Goal: Information Seeking & Learning: Learn about a topic

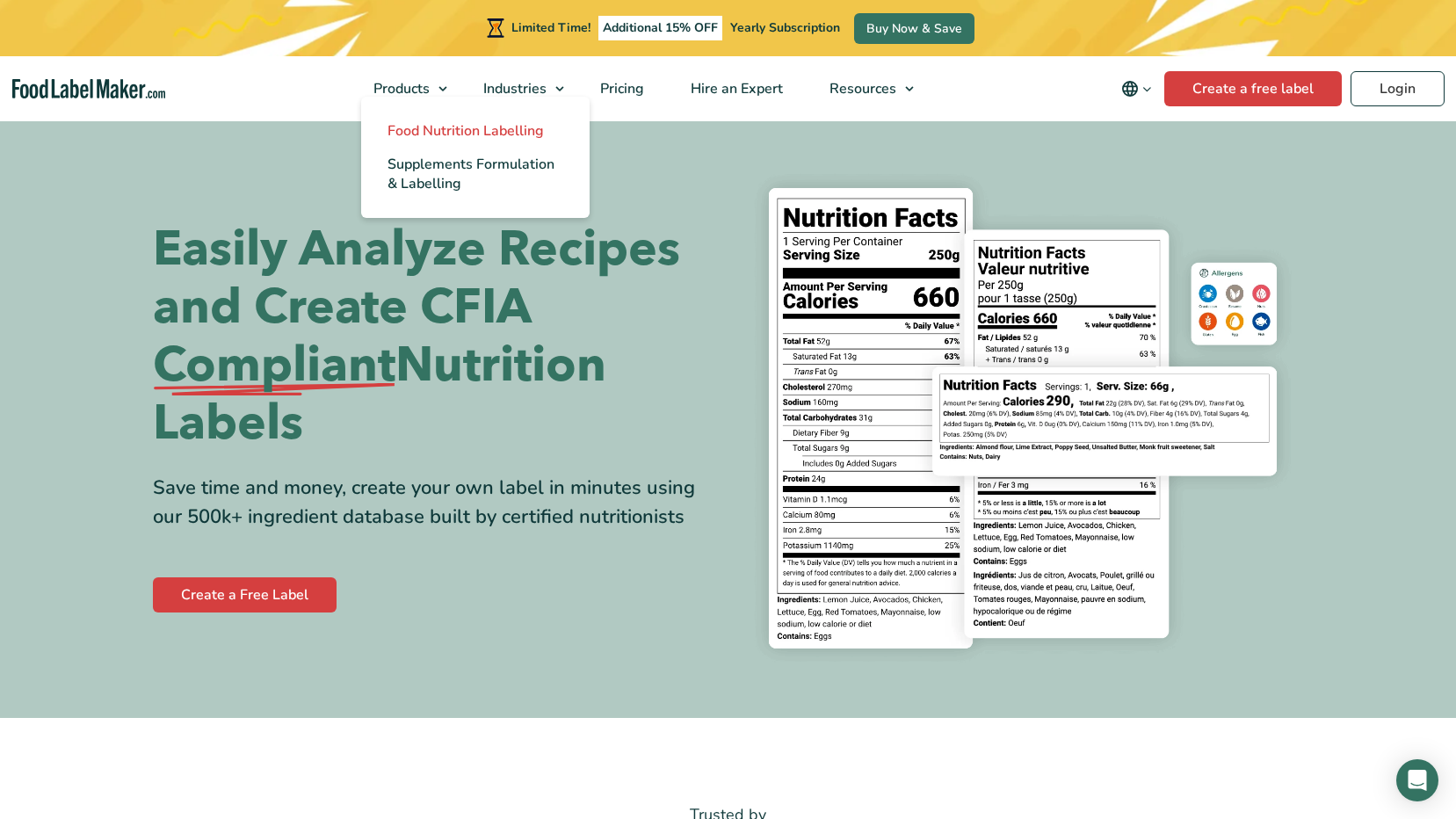
click at [479, 132] on span "Food Nutrition Labelling" at bounding box center [465, 131] width 156 height 19
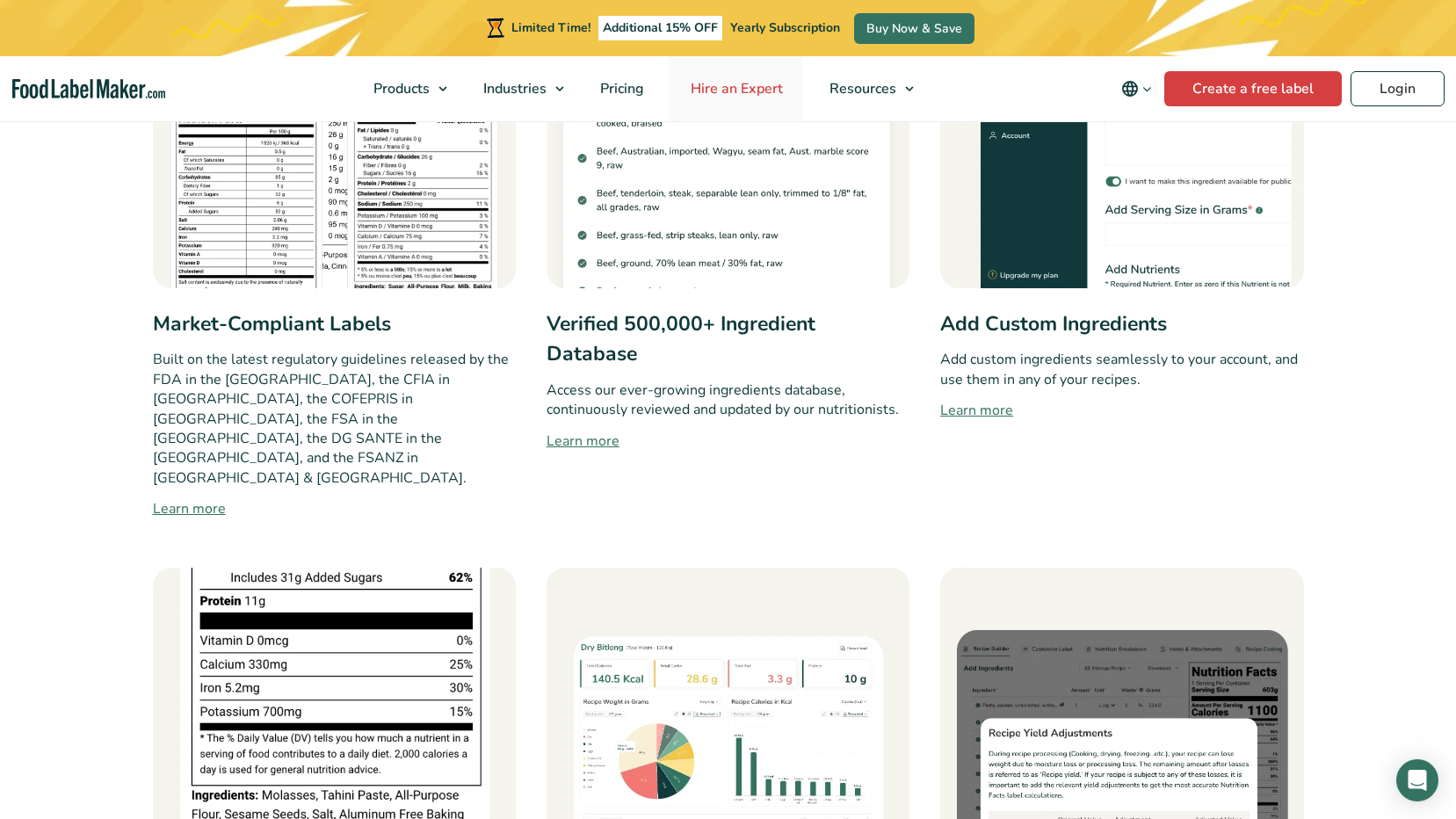
scroll to position [967, 0]
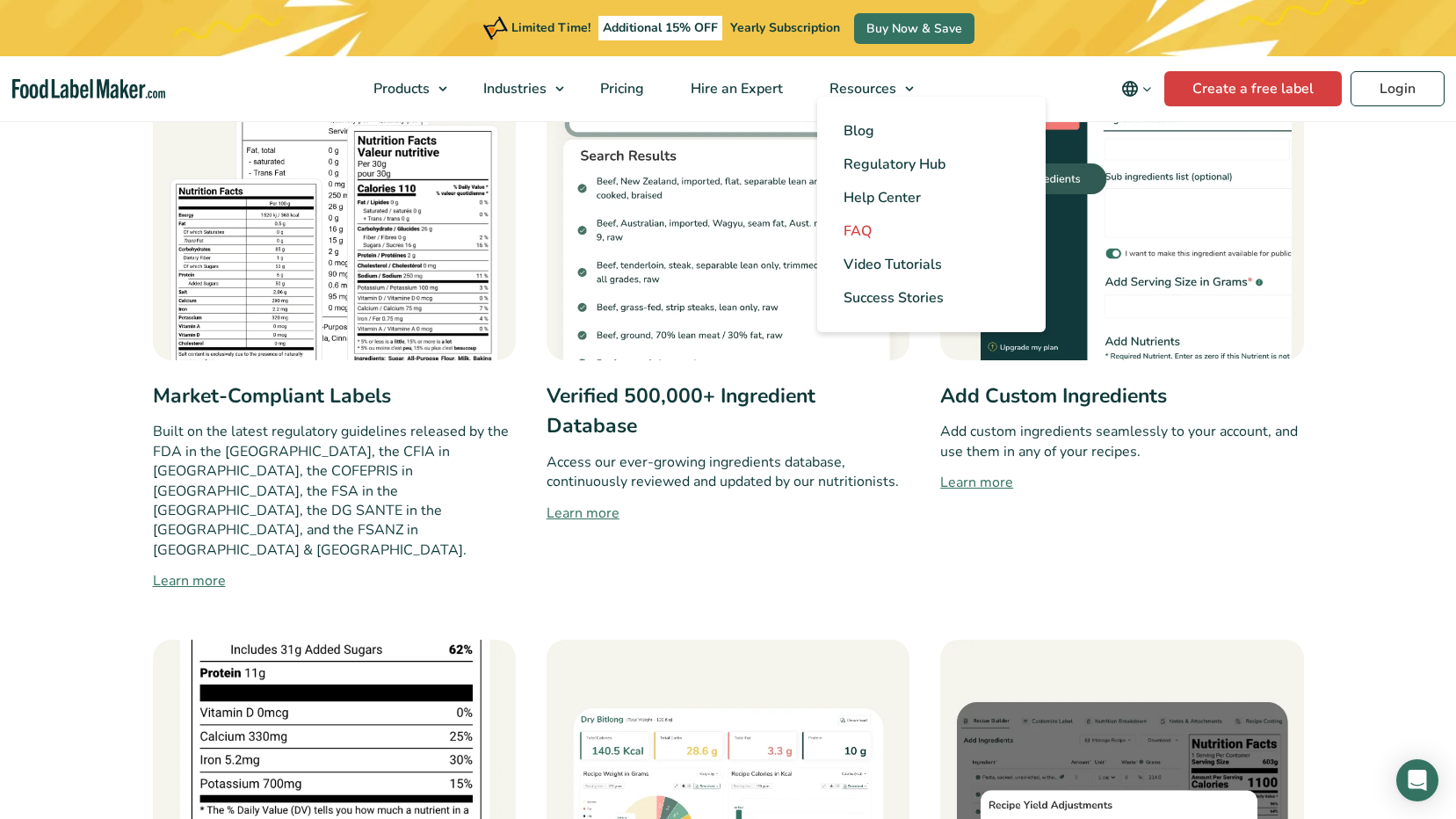
click at [872, 227] on span "FAQ" at bounding box center [858, 231] width 28 height 19
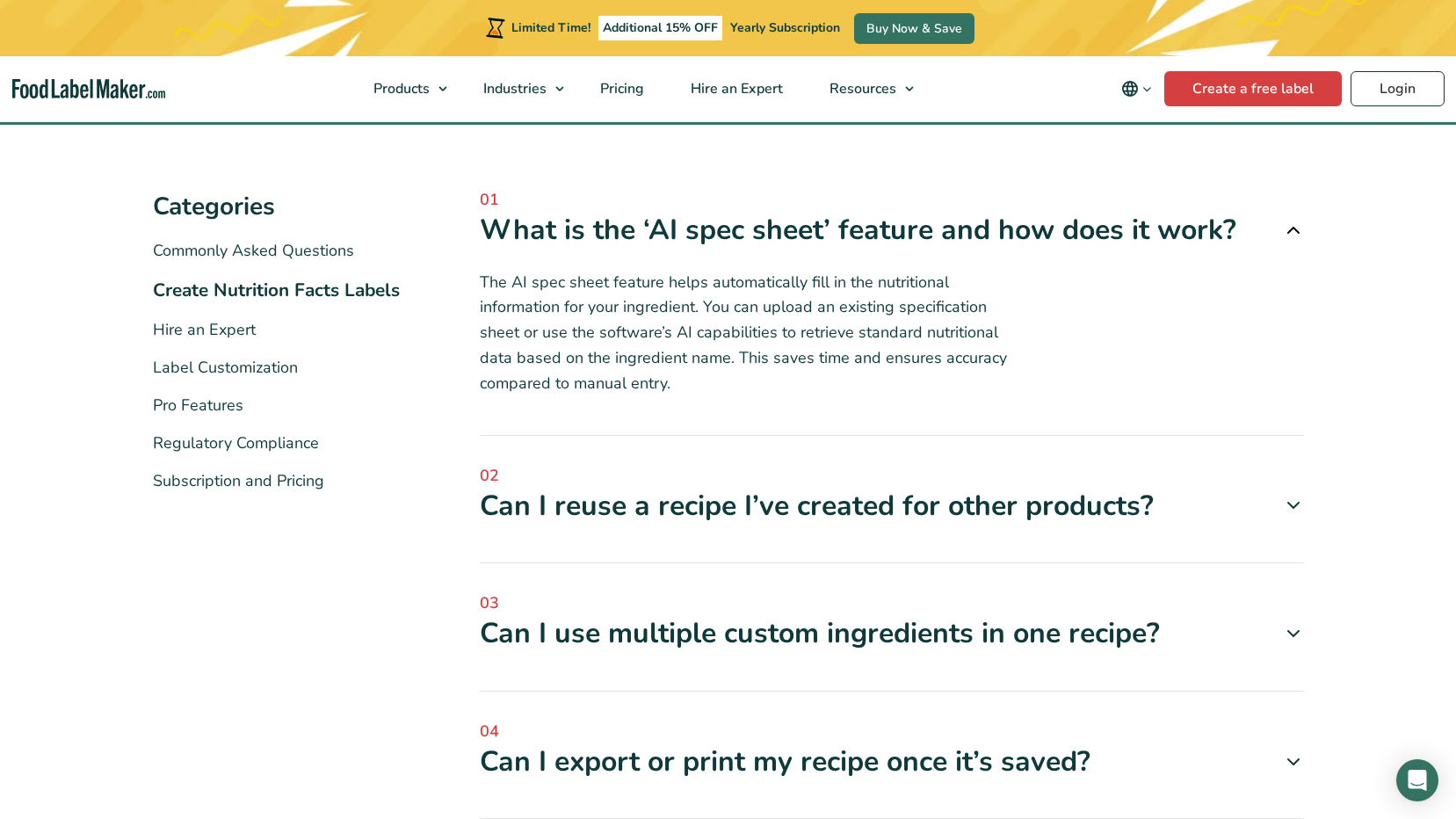
scroll to position [263, 0]
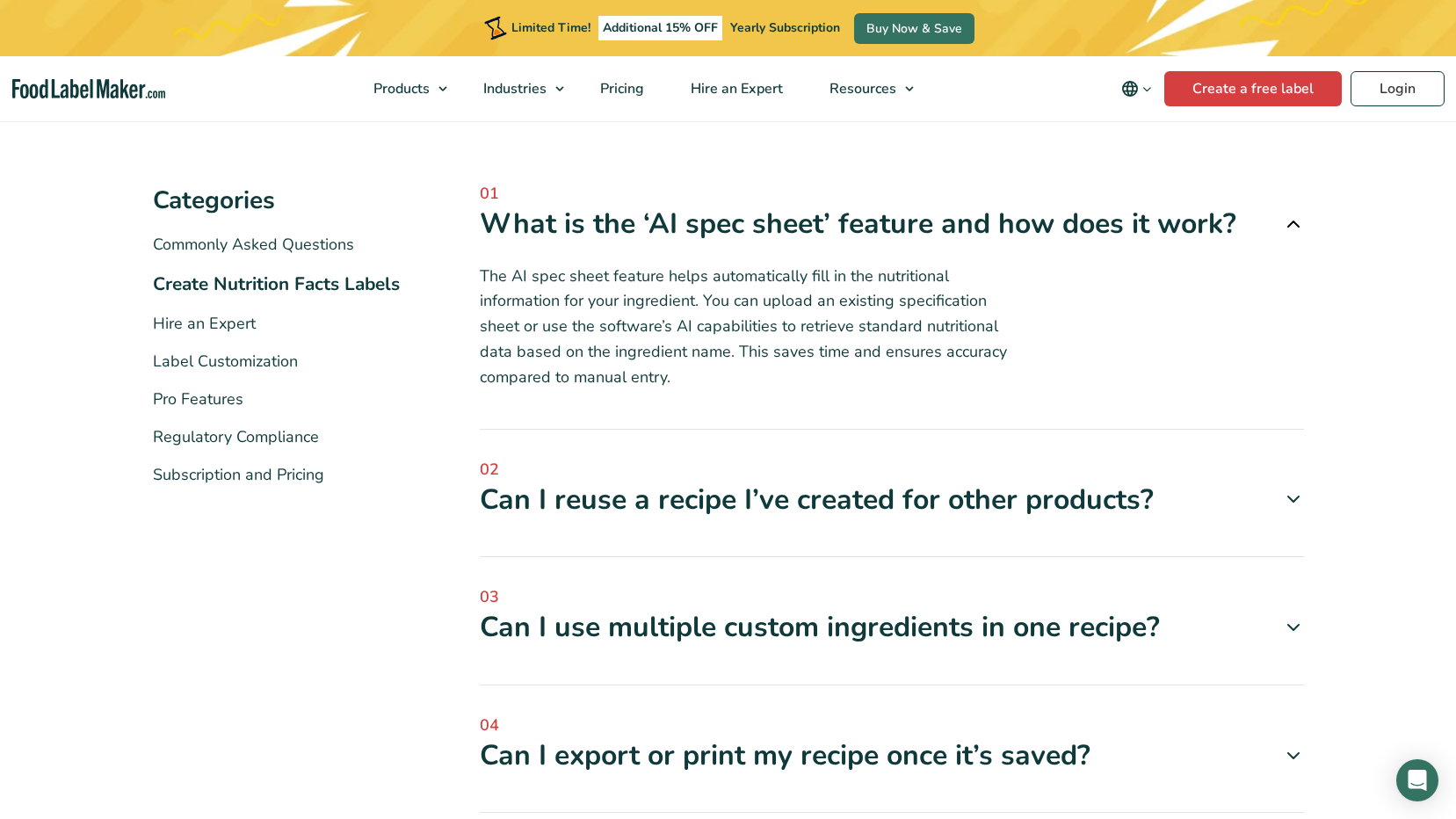
click at [1299, 492] on icon at bounding box center [1294, 499] width 21 height 21
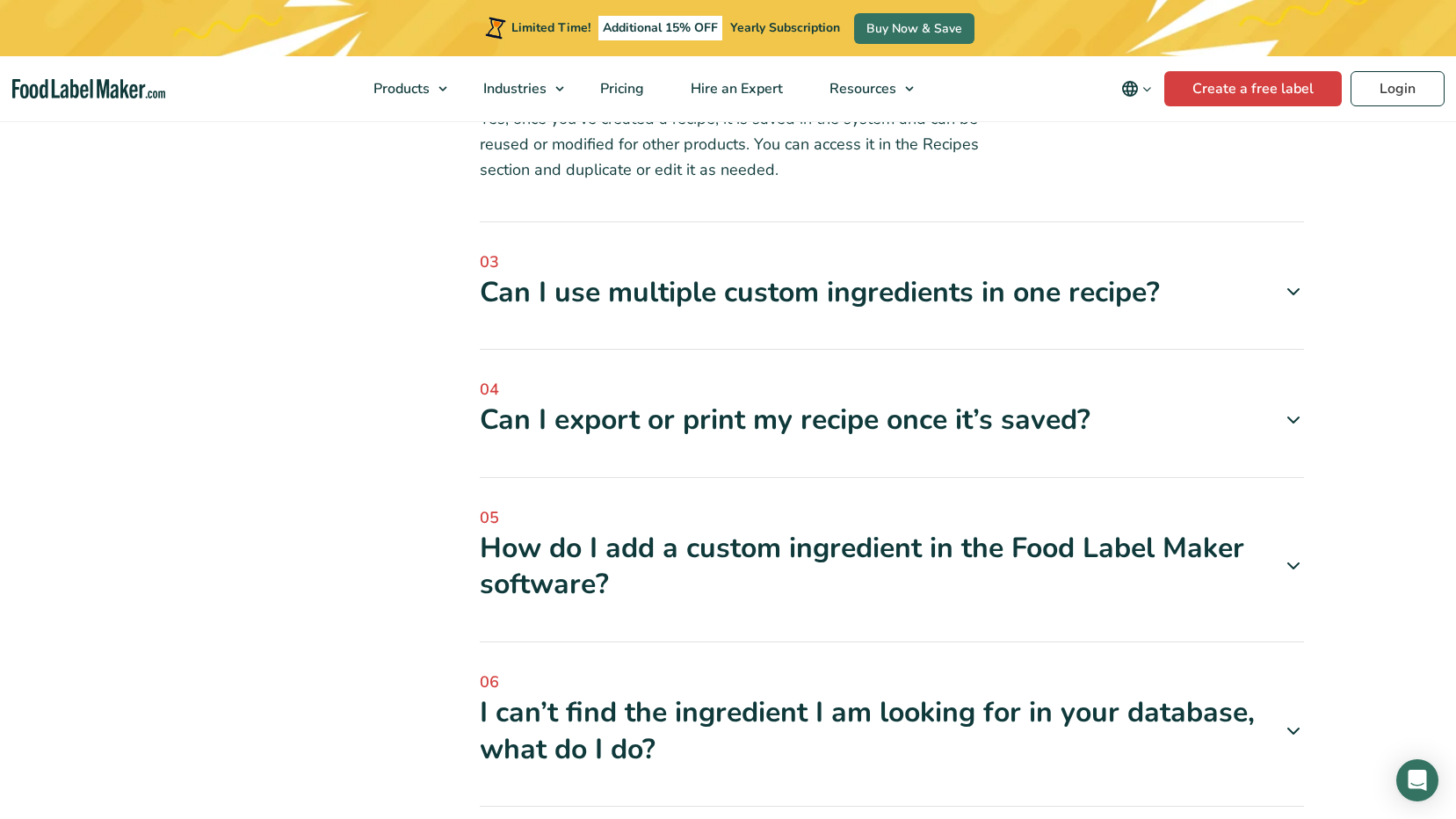
scroll to position [703, 0]
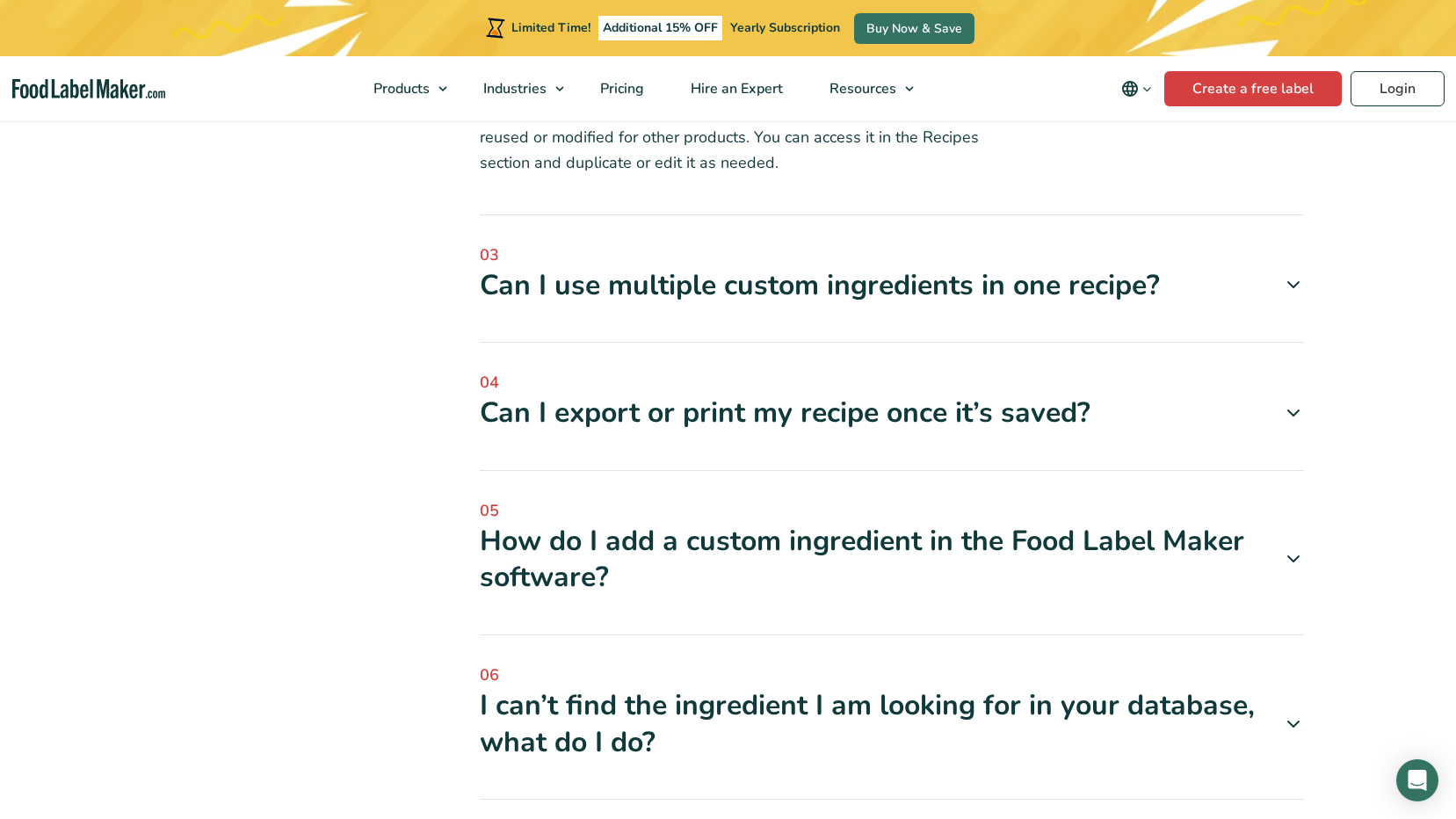
click at [1294, 280] on icon at bounding box center [1294, 285] width 21 height 21
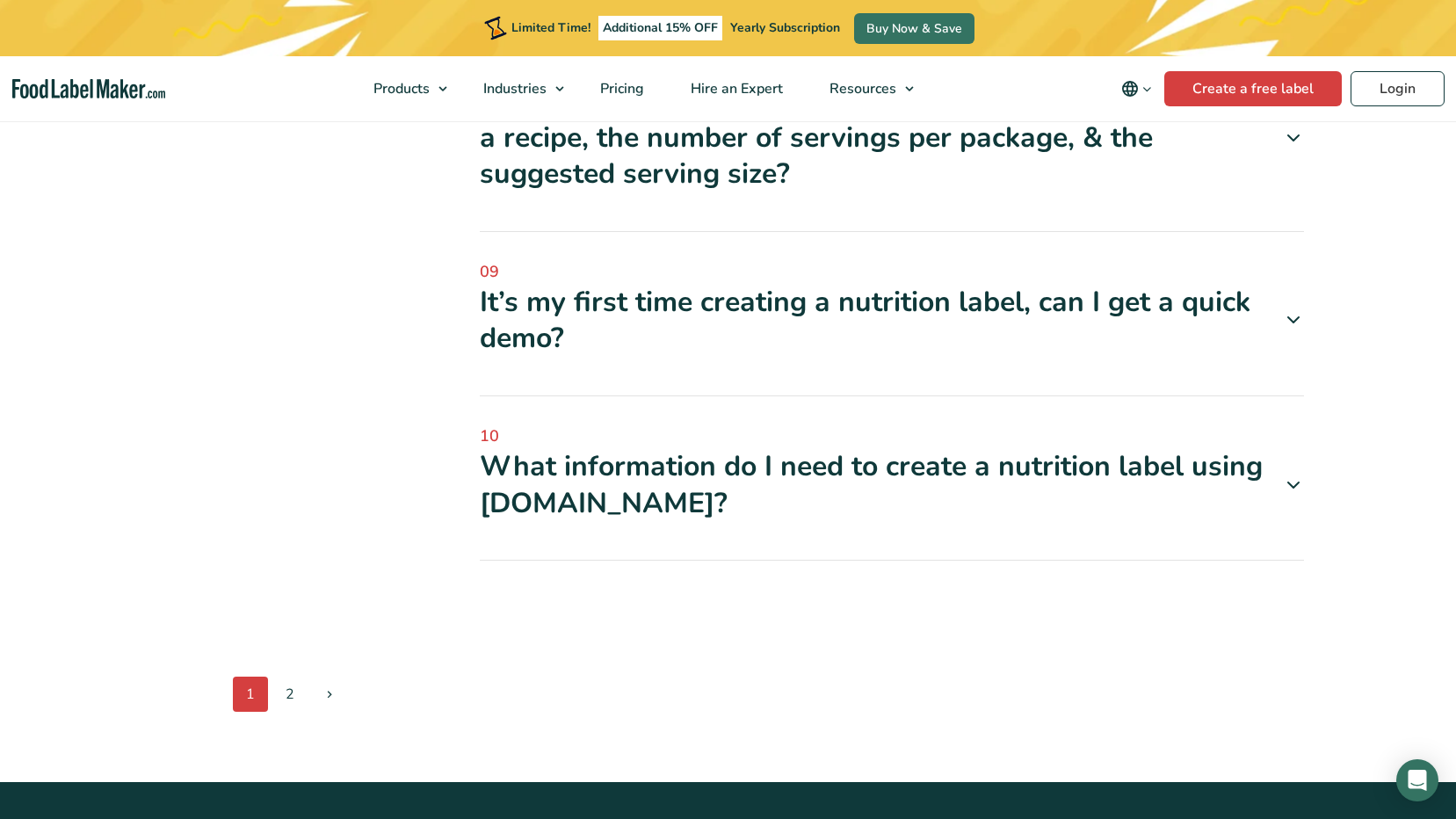
scroll to position [1670, 0]
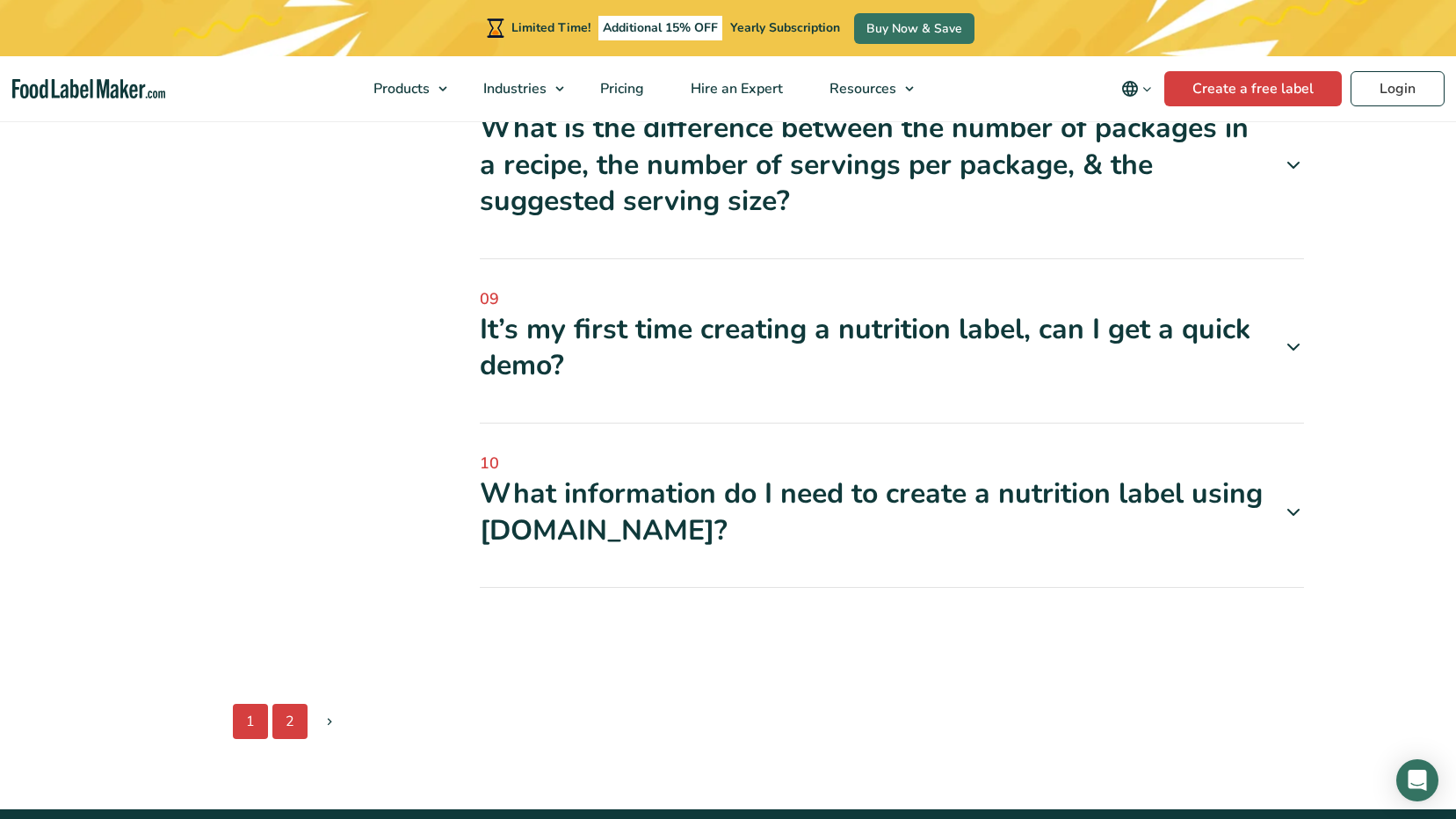
click at [283, 719] on link "2" at bounding box center [289, 722] width 35 height 35
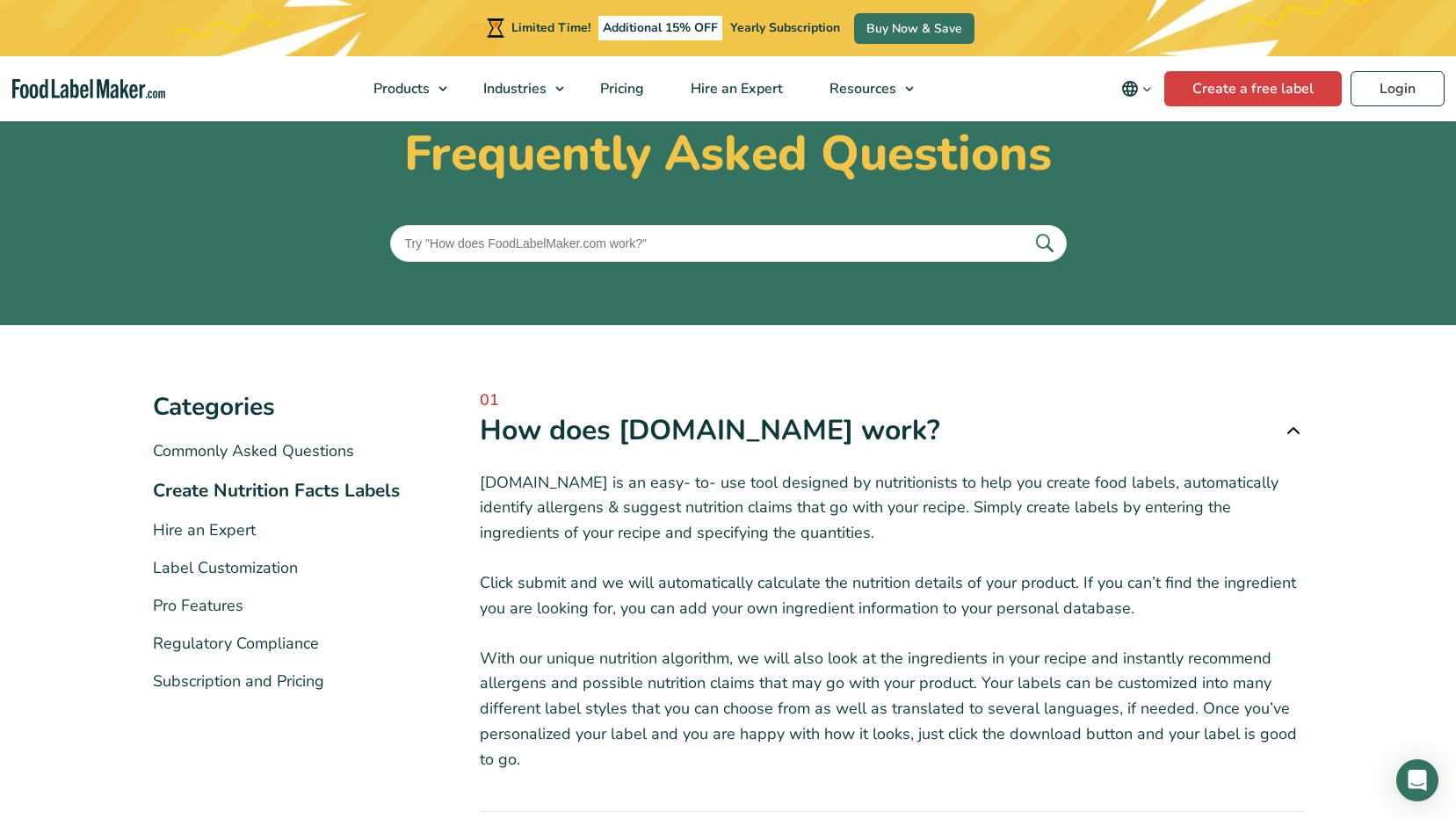
scroll to position [87, 0]
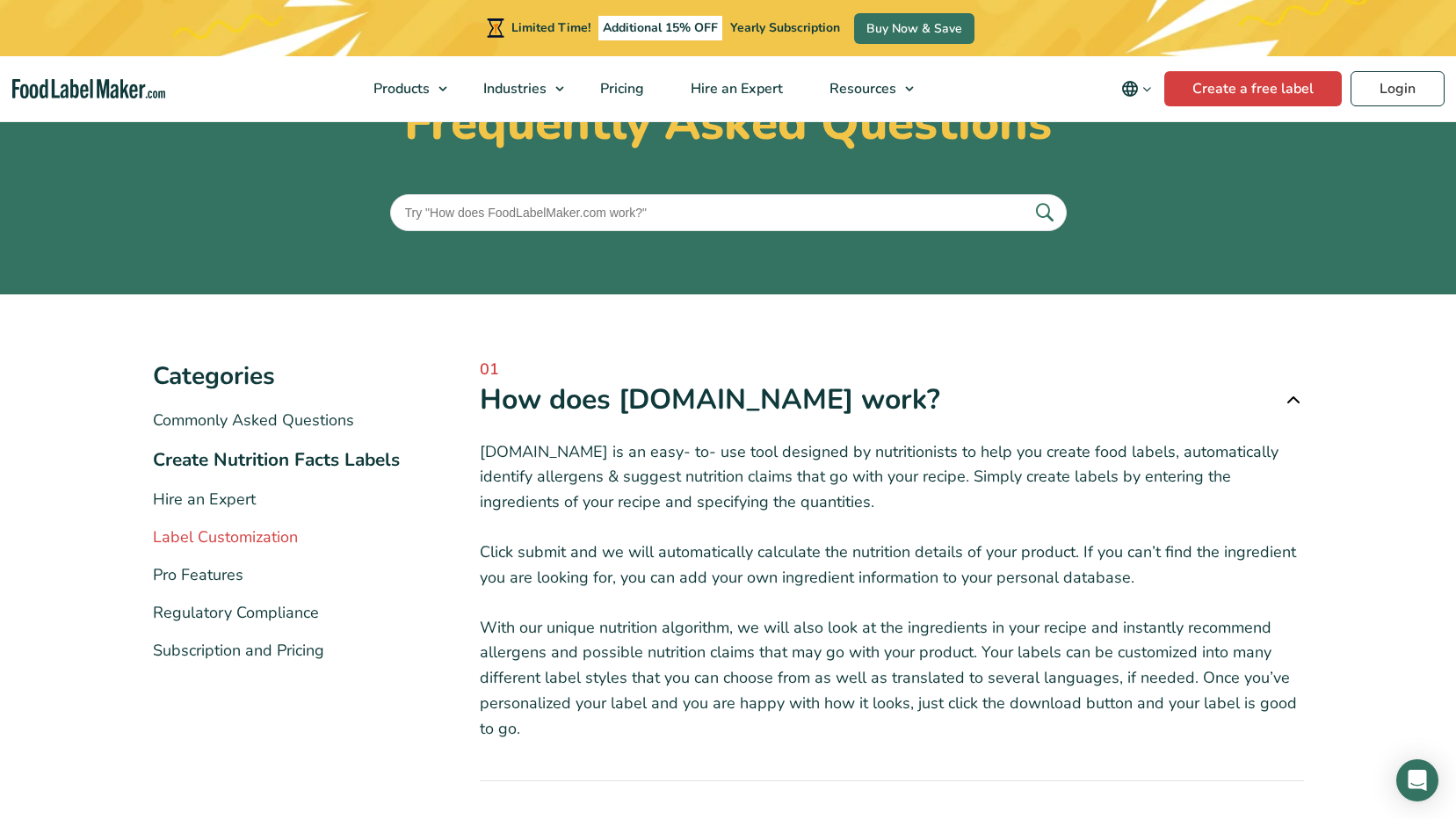
click at [232, 534] on link "Label Customization" at bounding box center [224, 537] width 145 height 21
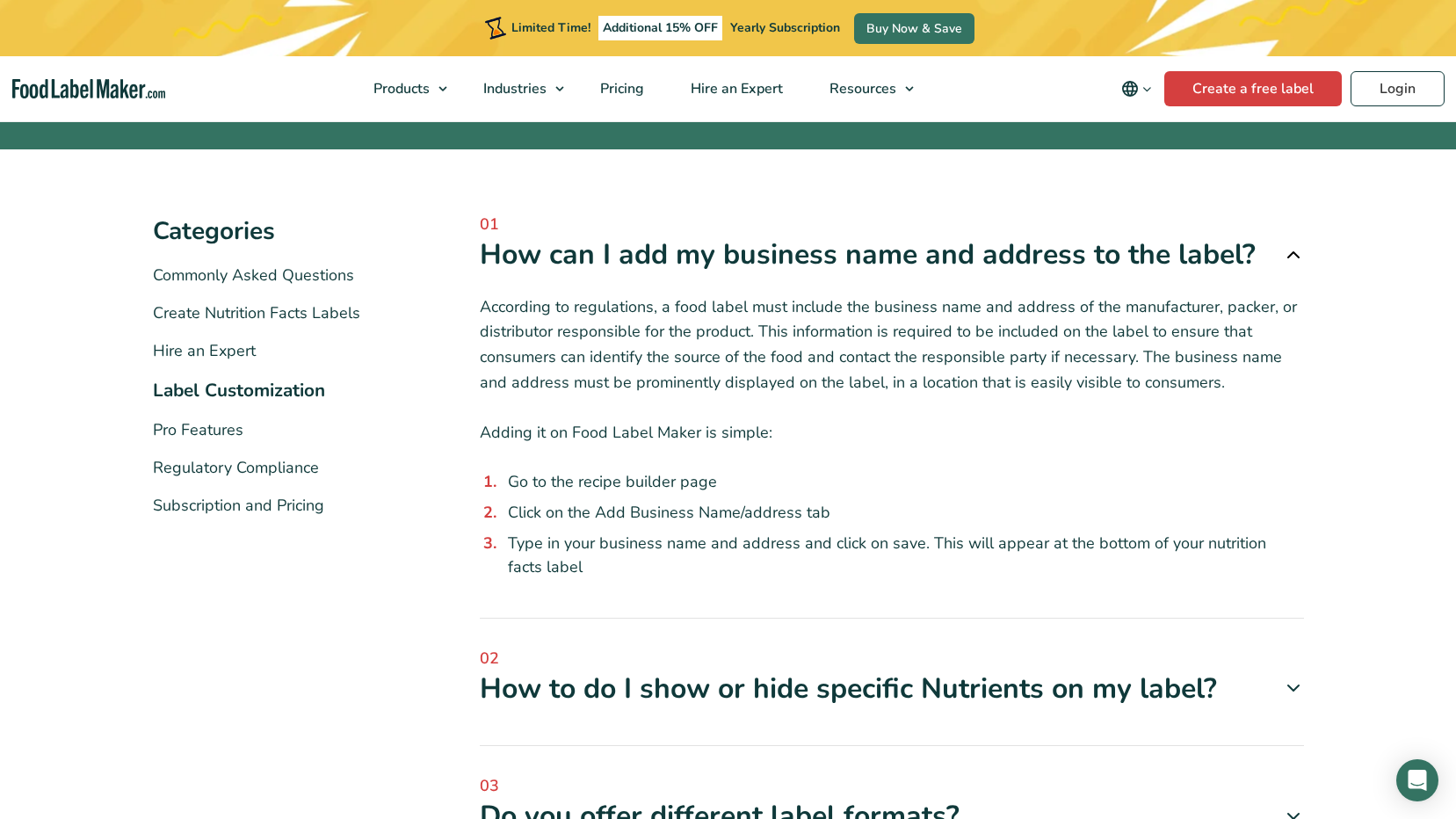
scroll to position [439, 0]
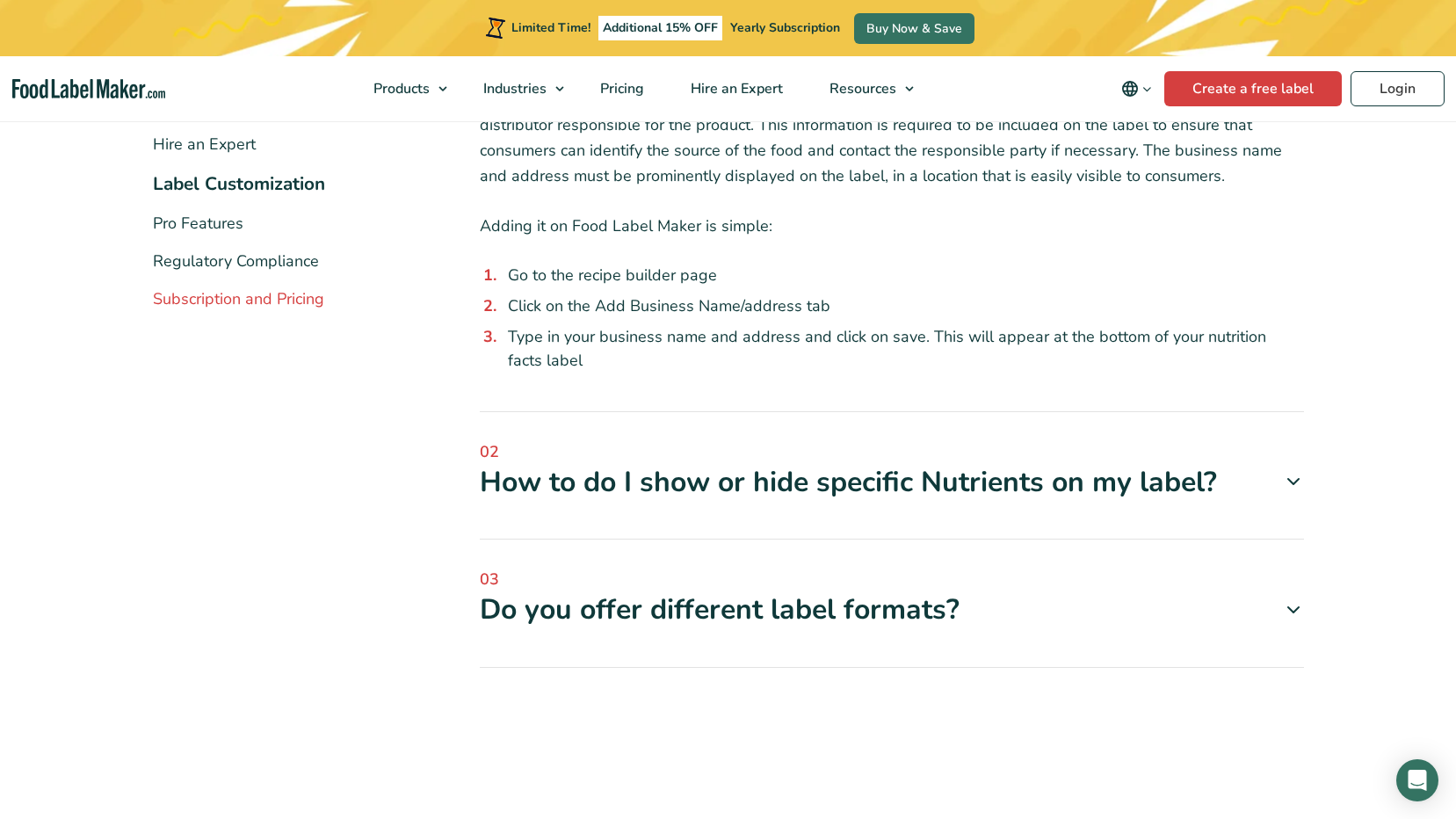
click at [272, 306] on link "Subscription and Pricing" at bounding box center [238, 299] width 171 height 21
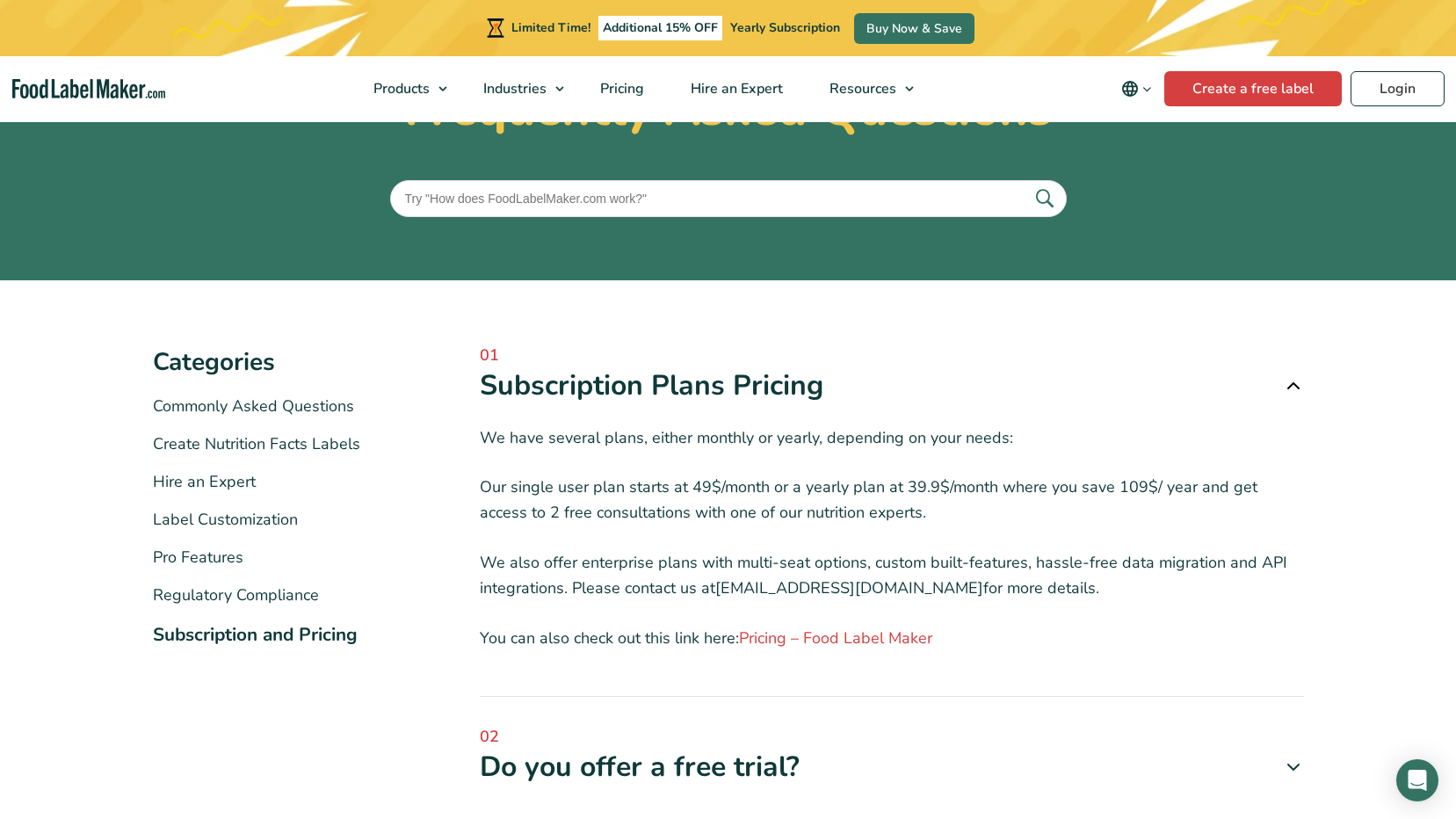
scroll to position [87, 0]
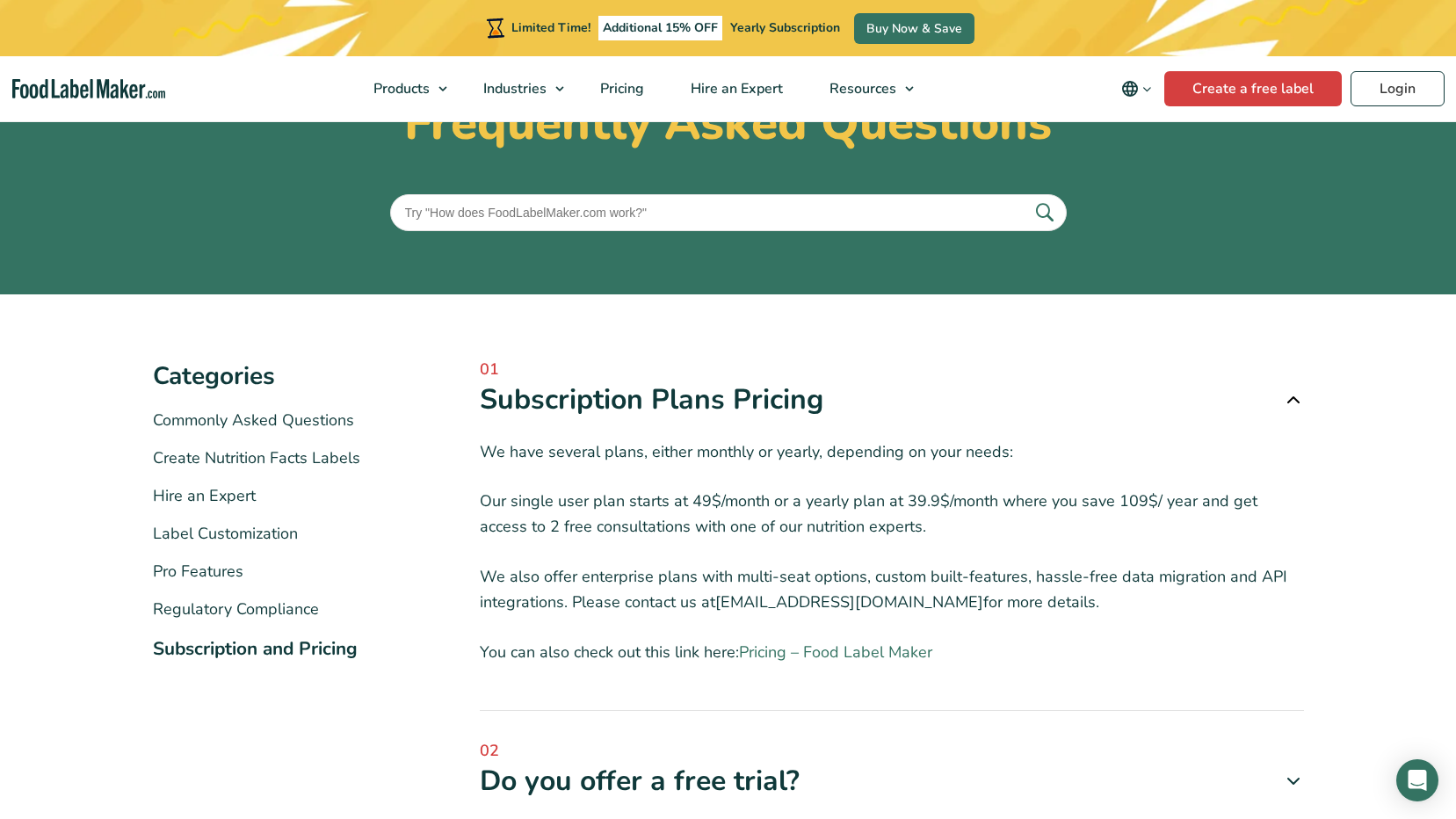
click at [774, 652] on link "Pricing – Food Label Maker" at bounding box center [835, 653] width 193 height 21
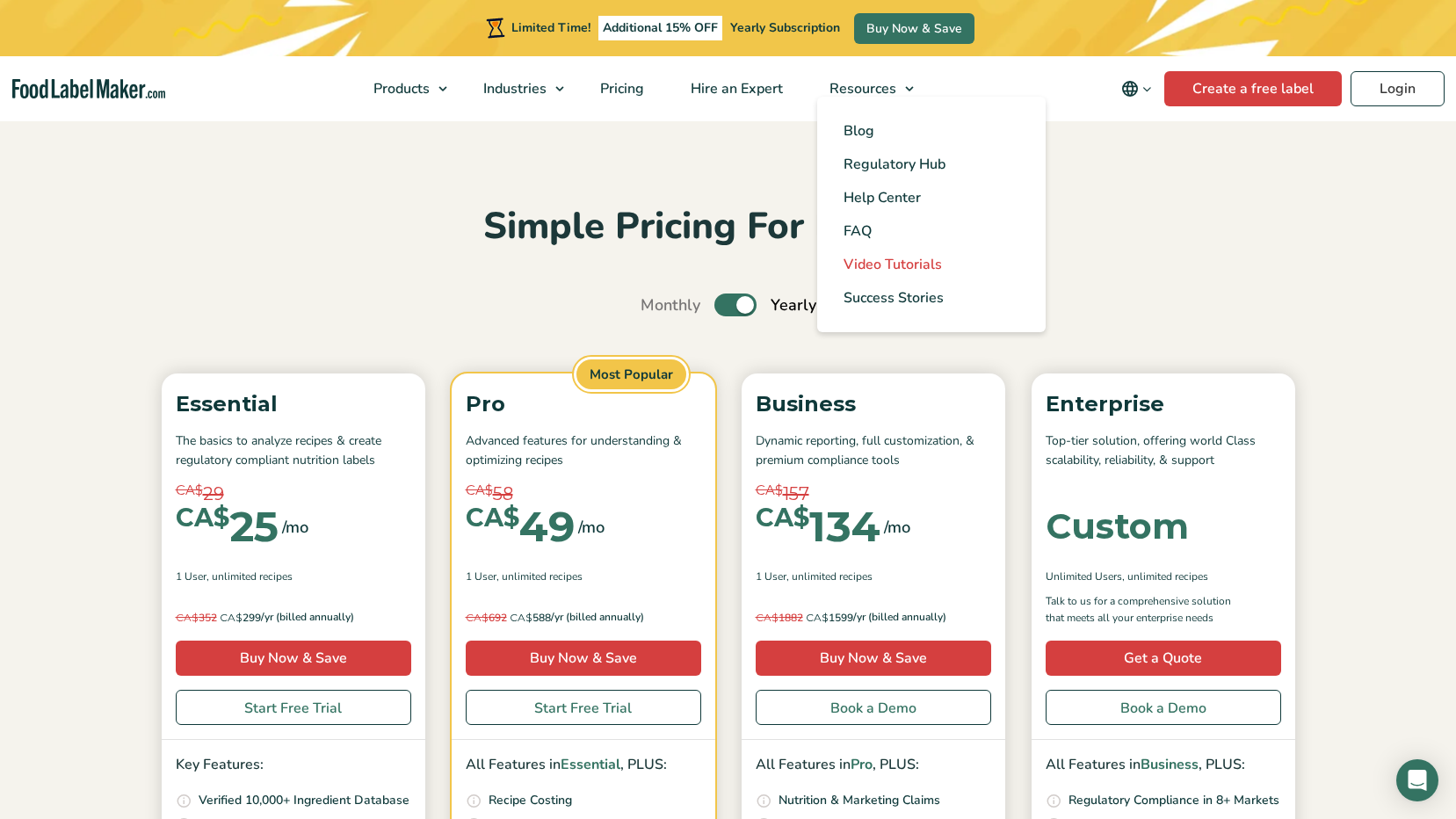
click at [887, 262] on span "Video Tutorials" at bounding box center [893, 264] width 98 height 19
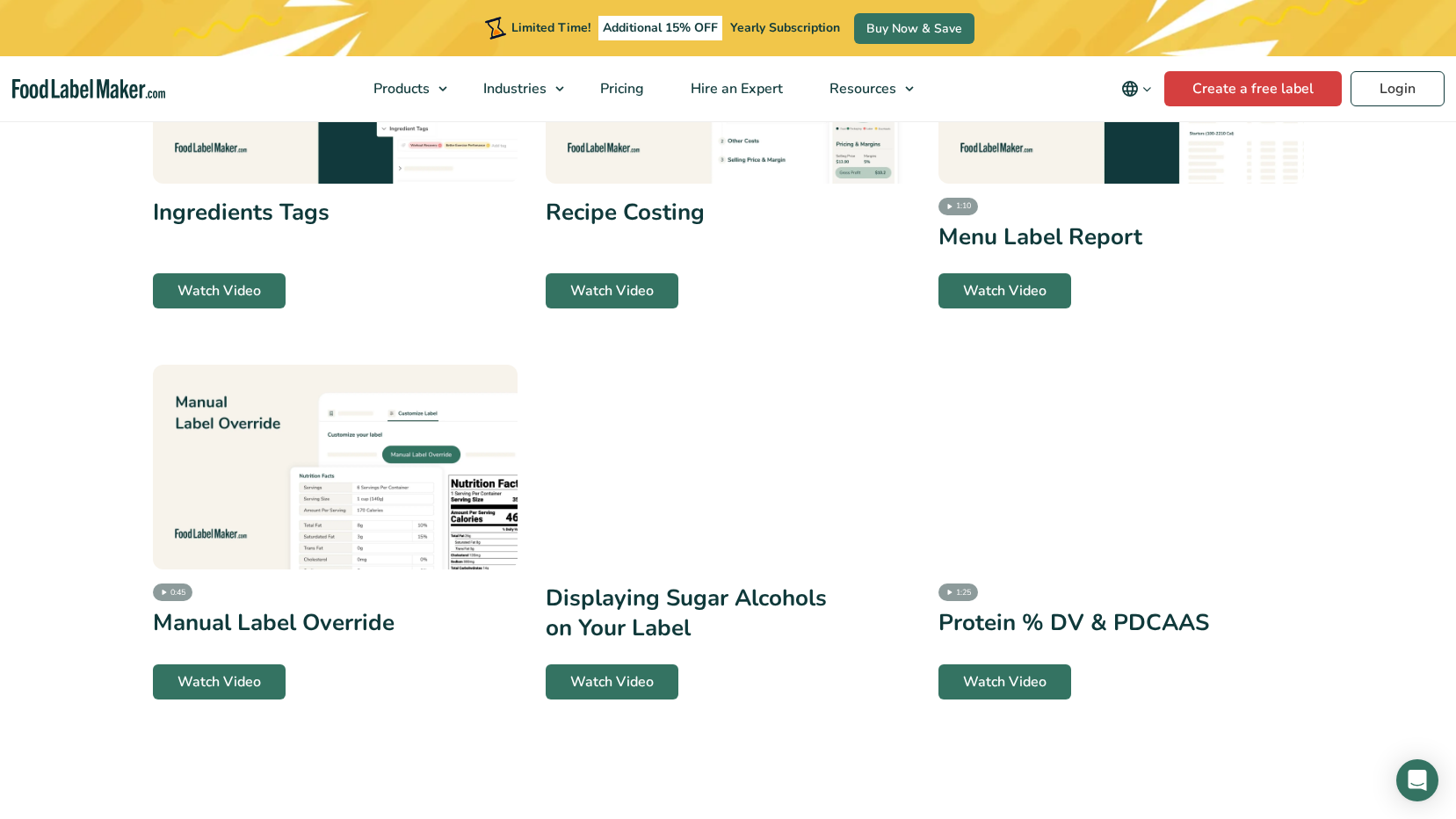
scroll to position [1494, 0]
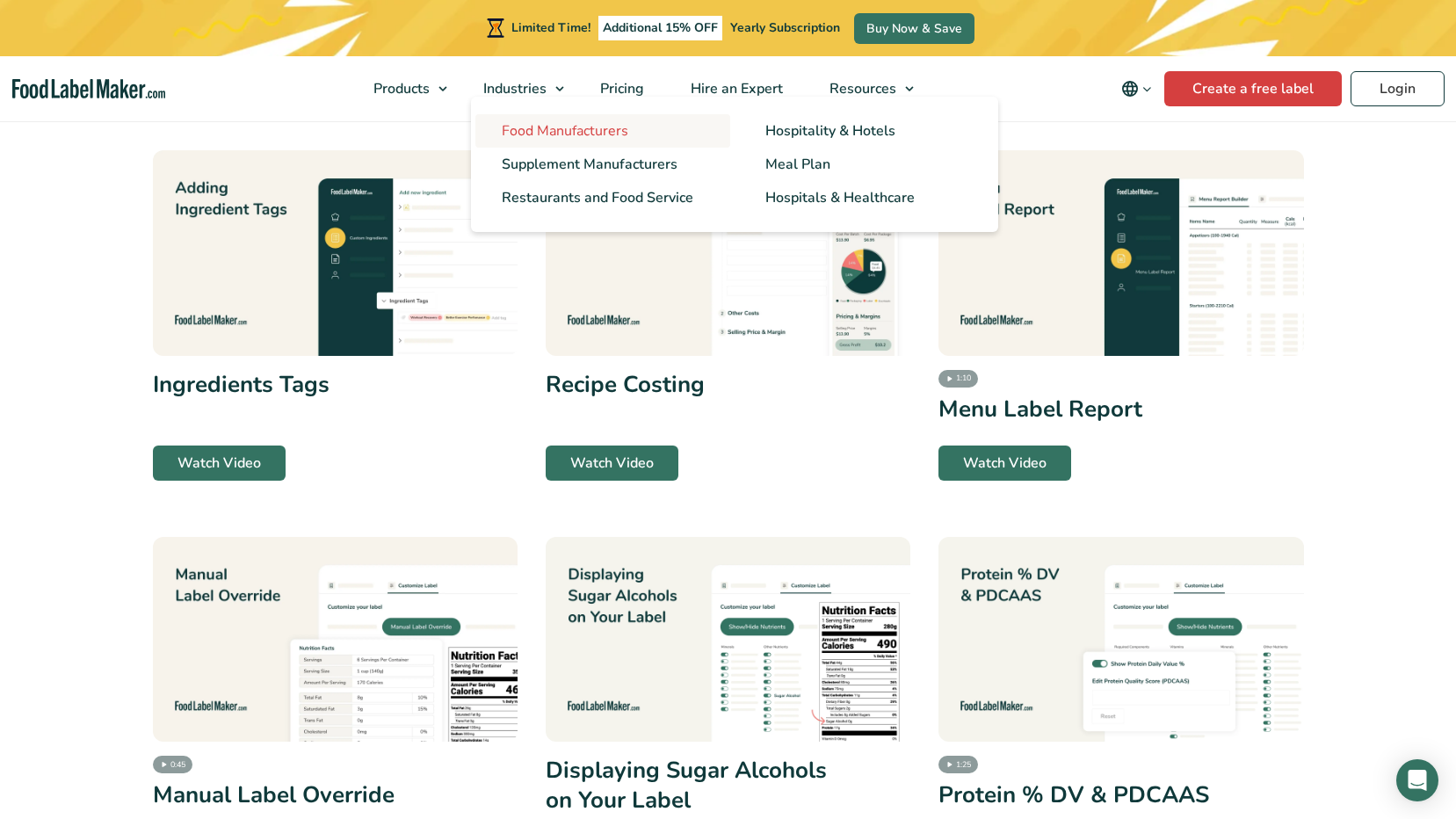
click at [538, 124] on span "Food Manufacturers" at bounding box center [565, 131] width 126 height 19
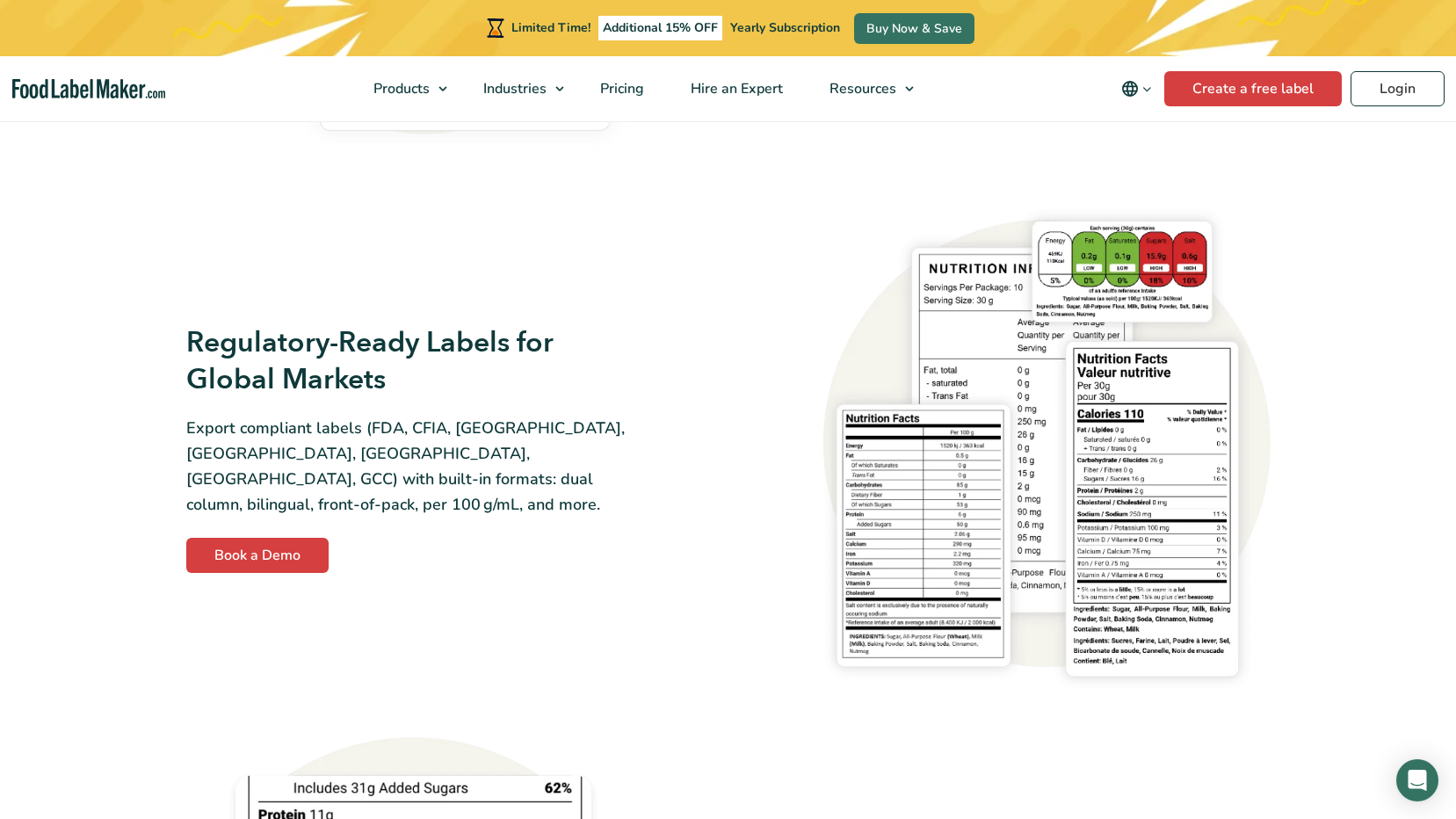
scroll to position [1583, 0]
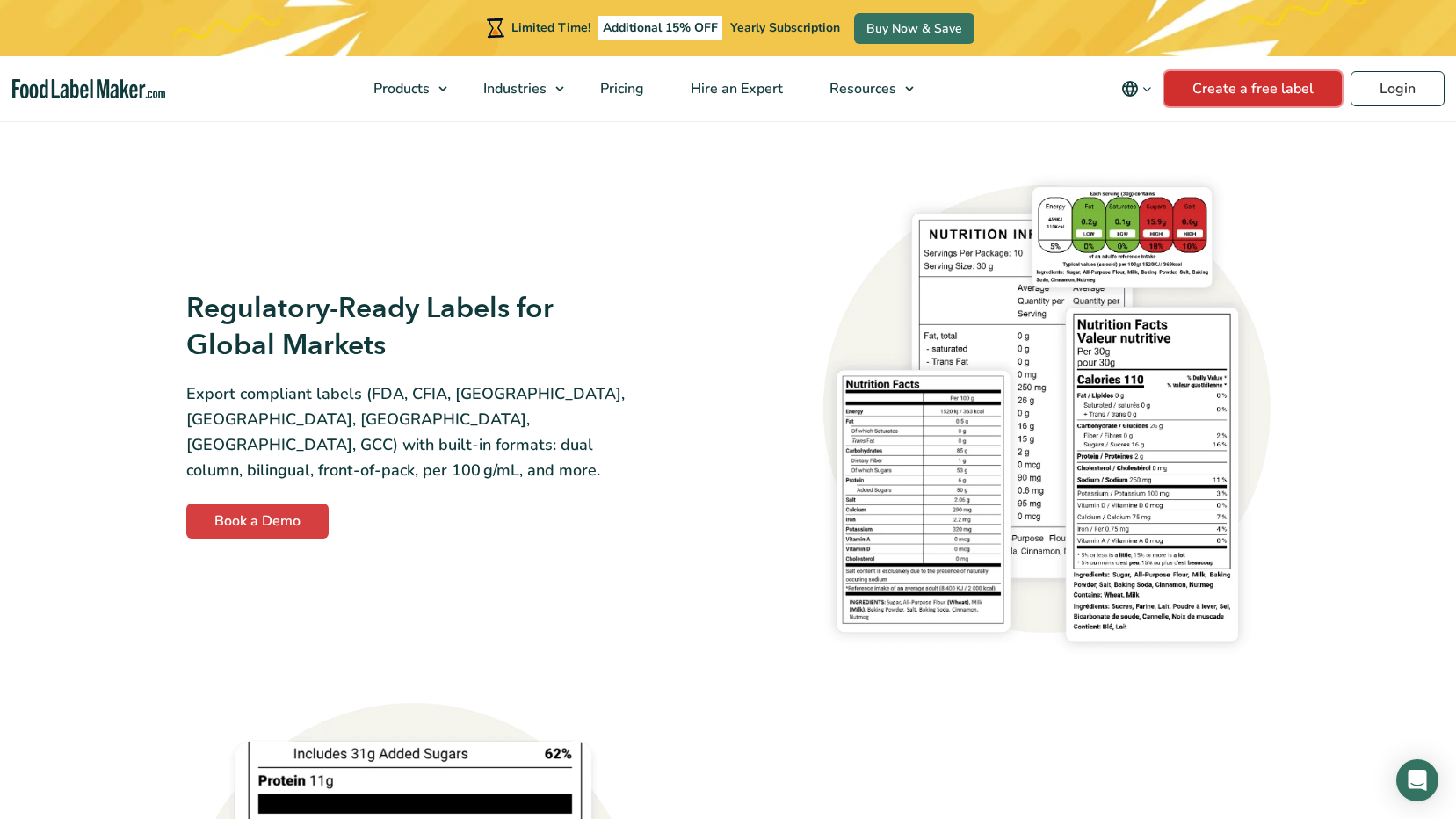
click at [1248, 92] on link "Create a free label" at bounding box center [1253, 88] width 178 height 35
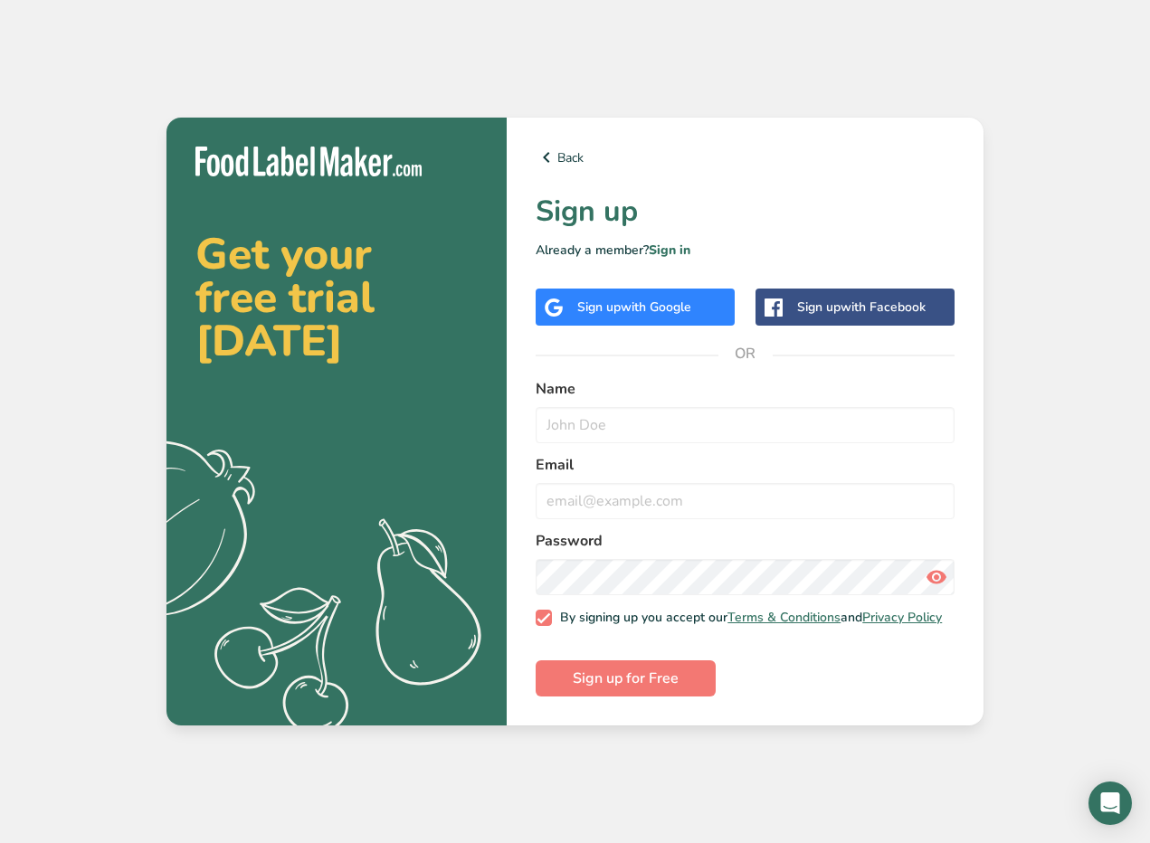
click at [1095, 392] on div "Get your free trial [DATE] .a{fill:#f5f3ed;} Back Sign up Already a member? Sig…" at bounding box center [575, 421] width 1150 height 843
